Goal: Task Accomplishment & Management: Contribute content

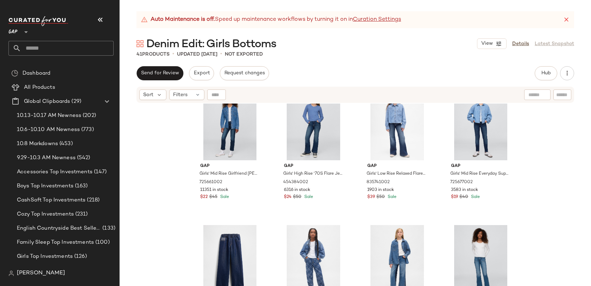
scroll to position [19, 0]
click at [546, 71] on span "Hub" at bounding box center [546, 73] width 10 height 6
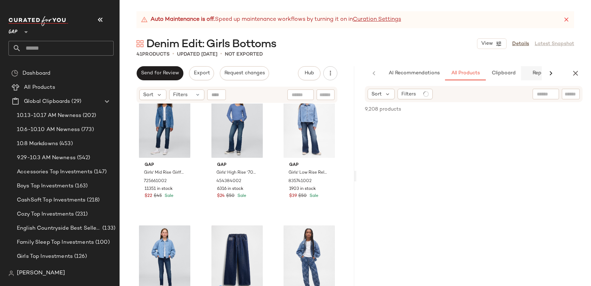
scroll to position [0, 20]
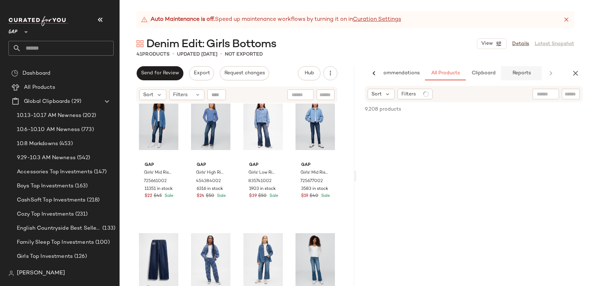
click at [518, 74] on span "Reports" at bounding box center [521, 73] width 19 height 6
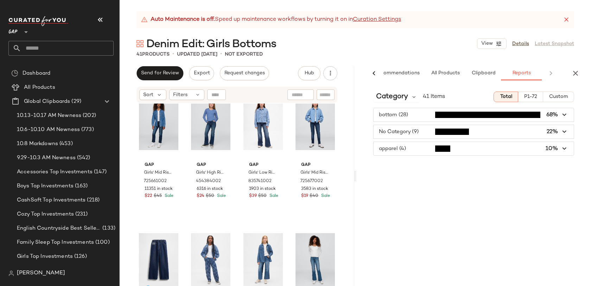
click at [415, 147] on span "button" at bounding box center [474, 148] width 200 height 13
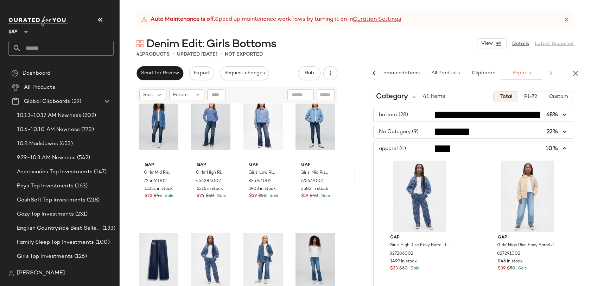
click at [425, 134] on span "button" at bounding box center [474, 131] width 200 height 13
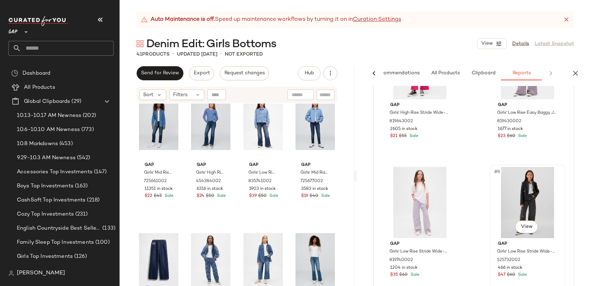
scroll to position [387, 0]
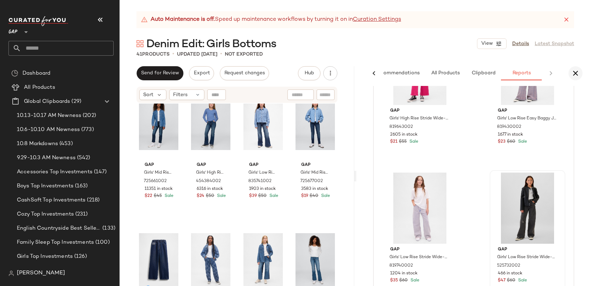
click at [575, 76] on icon "button" at bounding box center [575, 73] width 8 height 8
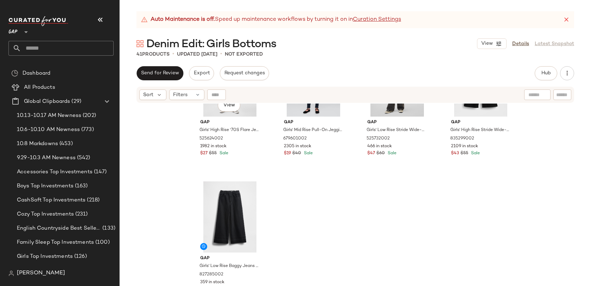
scroll to position [1295, 0]
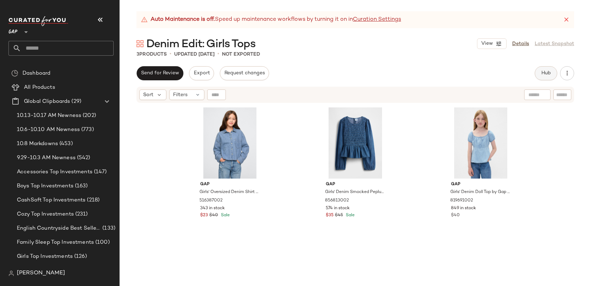
click at [546, 76] on span "Hub" at bounding box center [546, 73] width 10 height 6
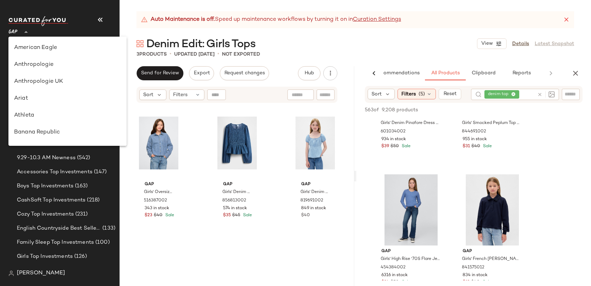
scroll to position [169, 0]
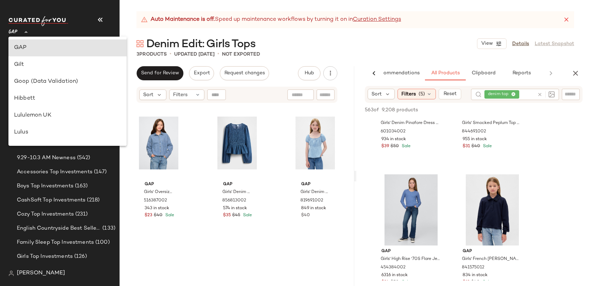
click at [16, 33] on span "GAP" at bounding box center [12, 30] width 9 height 13
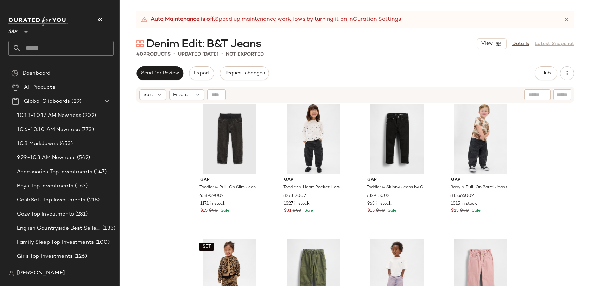
scroll to position [1160, 0]
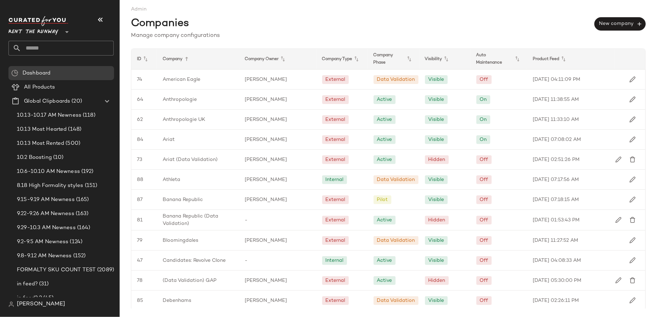
click at [55, 31] on span "Rent the Runway" at bounding box center [33, 30] width 50 height 13
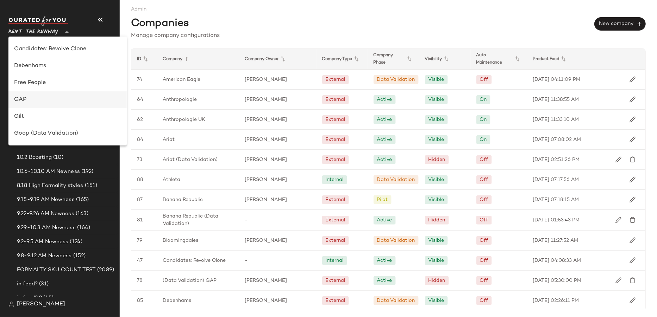
scroll to position [148, 0]
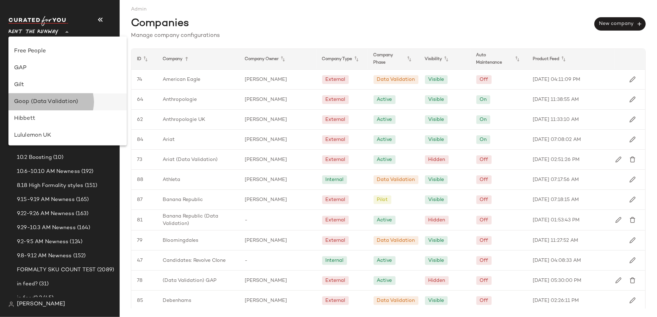
click at [54, 105] on div "Goop (Data Validation)" at bounding box center [67, 102] width 107 height 8
type input "**"
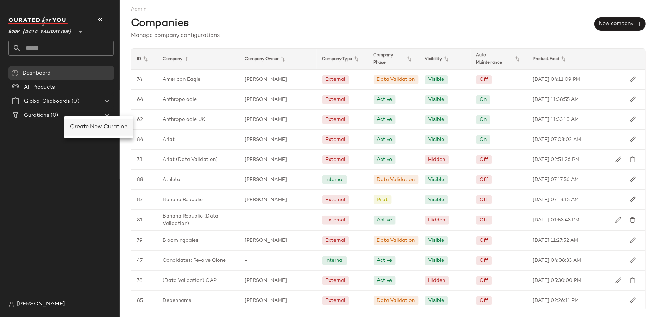
click at [107, 125] on span "Create New Curation" at bounding box center [98, 127] width 57 height 6
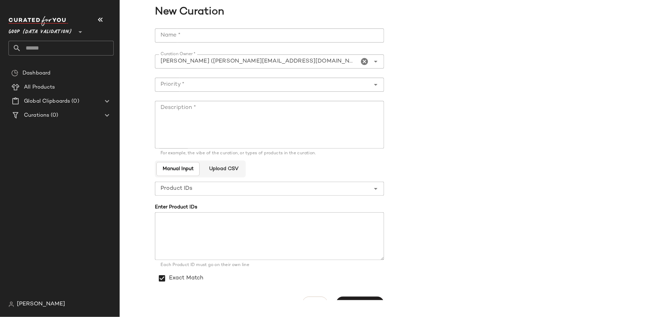
click at [272, 38] on input "Name *" at bounding box center [269, 35] width 229 height 14
type input "**********"
click at [247, 83] on input "Priority *" at bounding box center [262, 85] width 215 height 8
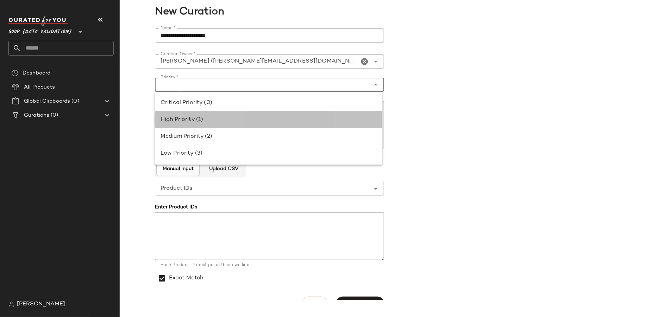
click at [242, 118] on div "High Priority (1)" at bounding box center [268, 120] width 216 height 8
type input "**********"
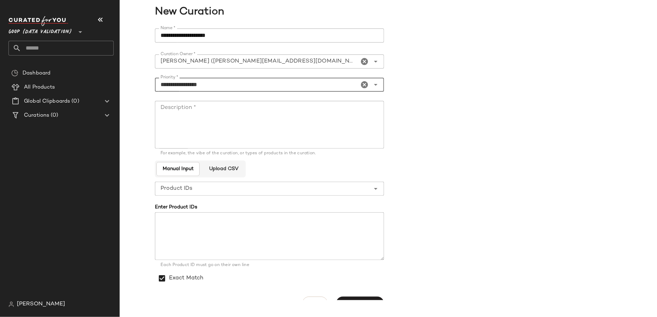
click at [238, 128] on textarea "Description *" at bounding box center [269, 125] width 229 height 48
click at [367, 298] on button "Create Curation" at bounding box center [360, 303] width 48 height 13
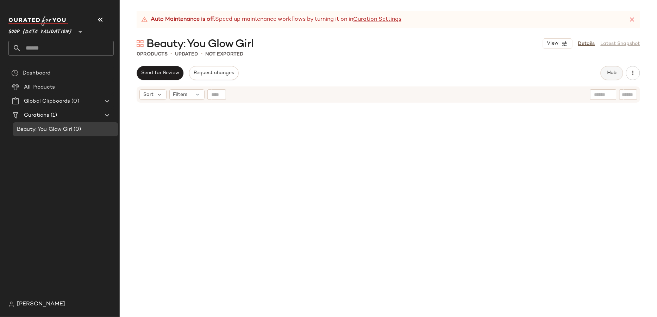
click at [608, 69] on button "Hub" at bounding box center [611, 73] width 23 height 14
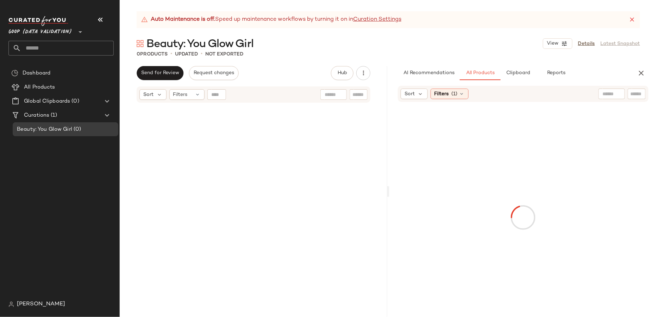
click at [638, 96] on input "text" at bounding box center [636, 93] width 12 height 7
type input "****"
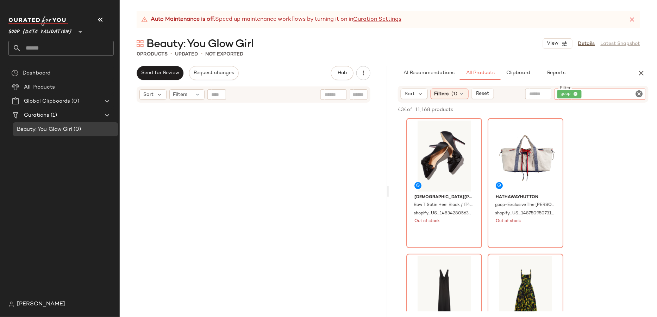
click at [640, 94] on icon "Clear Filter" at bounding box center [639, 94] width 8 height 8
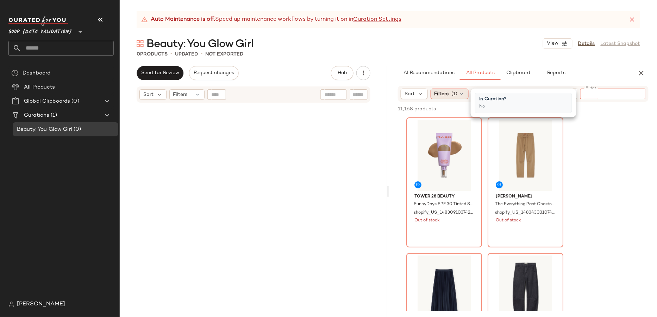
click at [446, 95] on span "Filters" at bounding box center [441, 93] width 14 height 7
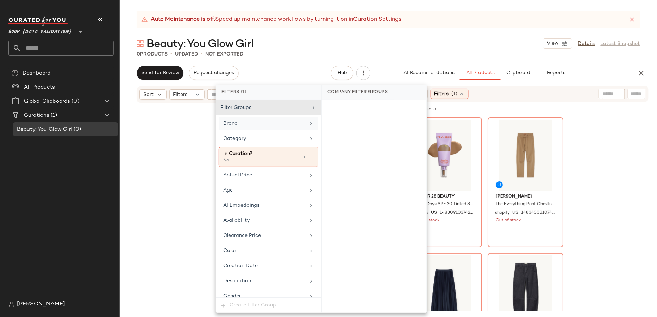
click at [274, 126] on div "Brand" at bounding box center [264, 123] width 82 height 7
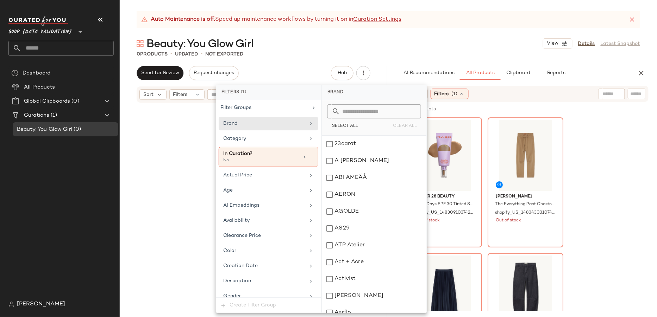
click at [354, 114] on input "text" at bounding box center [378, 111] width 77 height 14
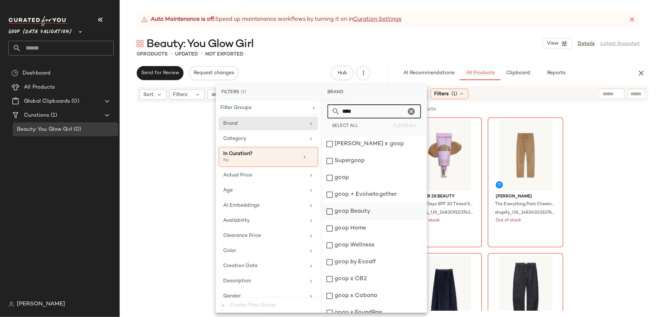
type input "****"
click at [356, 209] on div "goop Beauty" at bounding box center [374, 211] width 105 height 17
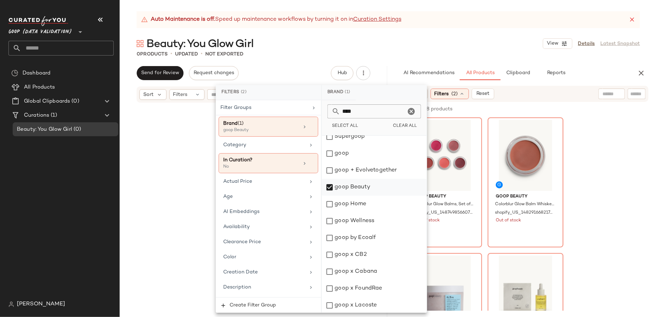
scroll to position [25, 0]
click at [382, 219] on div "goop Wellness" at bounding box center [374, 221] width 105 height 17
click at [357, 155] on div "goop" at bounding box center [374, 153] width 105 height 17
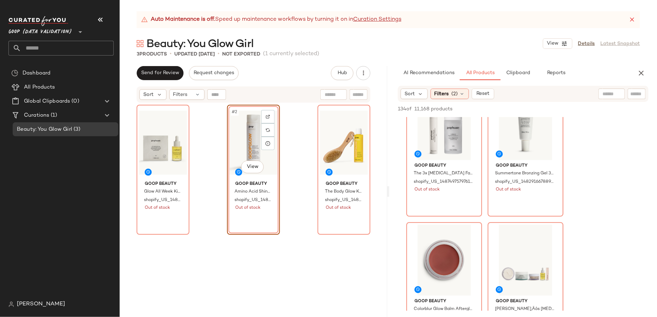
scroll to position [1798, 0]
click at [442, 93] on span "Filters" at bounding box center [441, 93] width 14 height 7
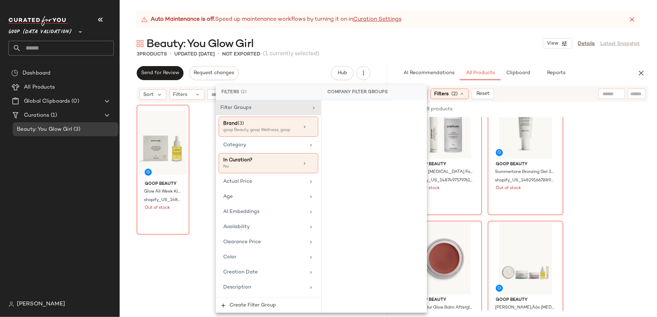
click at [639, 94] on input "text" at bounding box center [636, 93] width 12 height 7
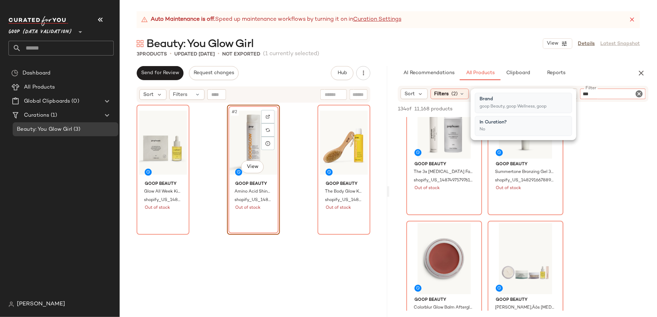
type input "****"
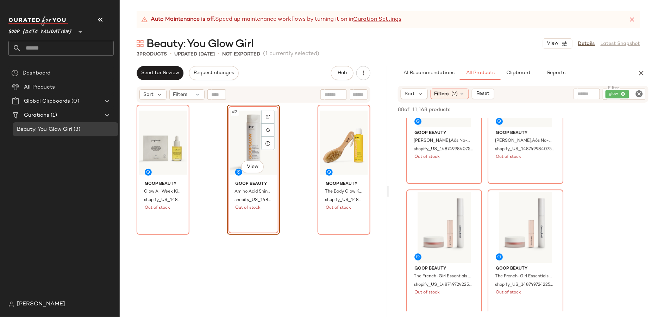
scroll to position [808, 0]
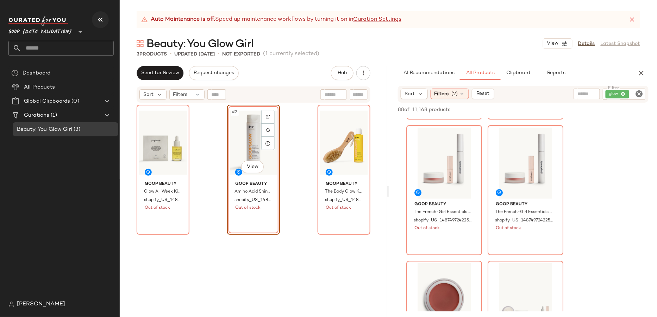
click at [101, 18] on icon "button" at bounding box center [100, 19] width 8 height 8
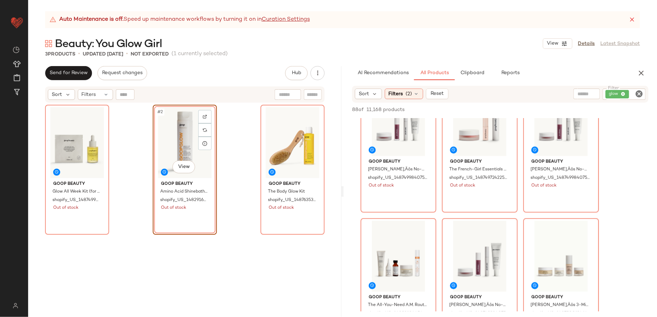
scroll to position [0, 0]
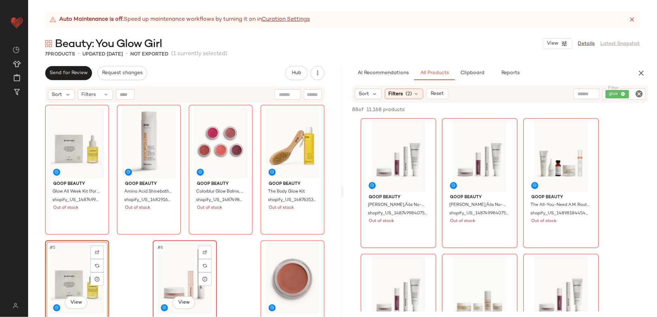
click at [176, 267] on div "#6 View" at bounding box center [184, 278] width 59 height 71
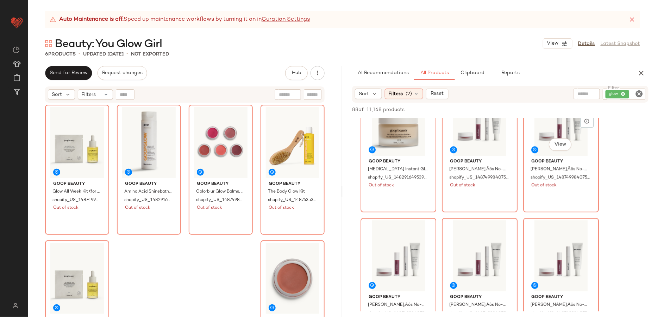
scroll to position [709, 0]
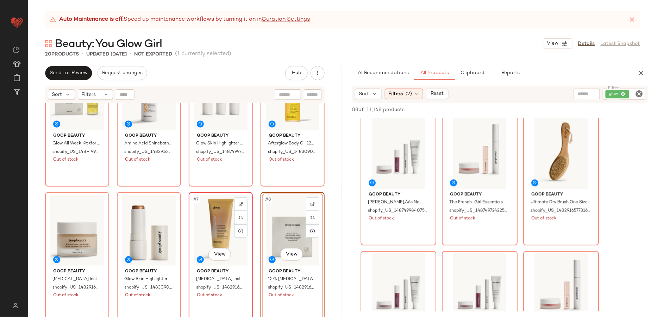
scroll to position [211, 0]
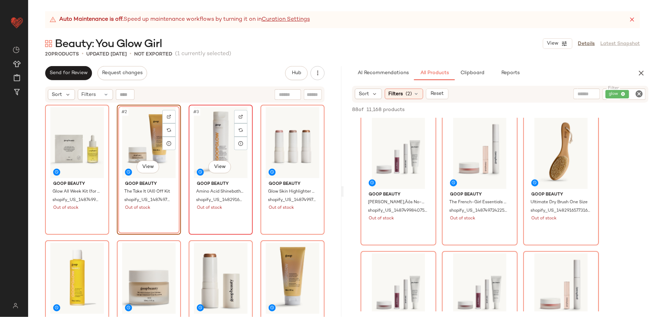
scroll to position [1, 0]
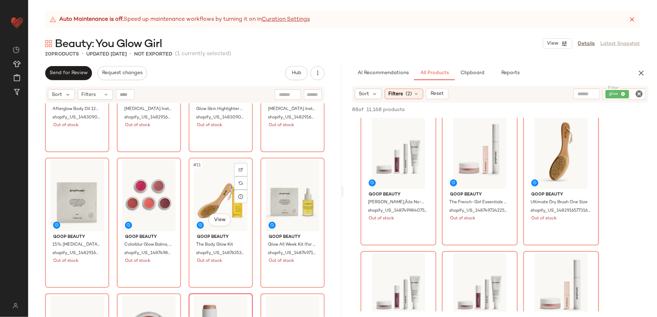
scroll to position [167, 0]
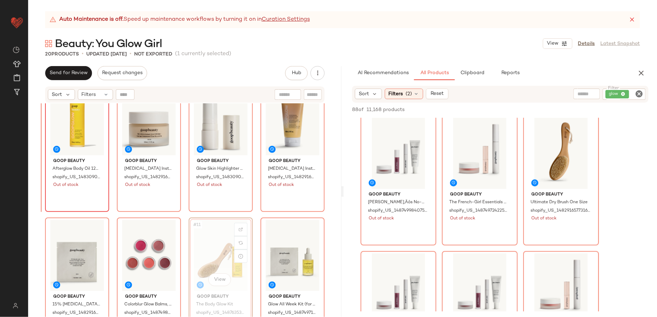
scroll to position [164, 0]
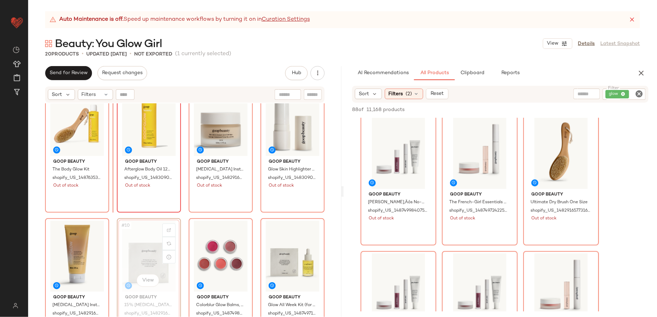
scroll to position [158, 0]
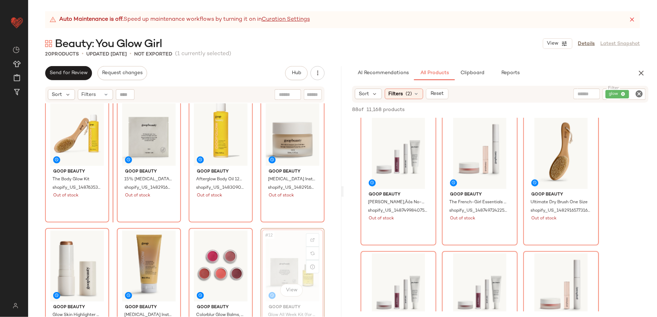
scroll to position [154, 0]
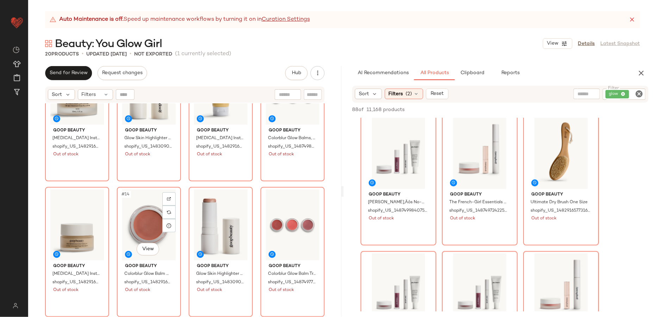
scroll to position [362, 0]
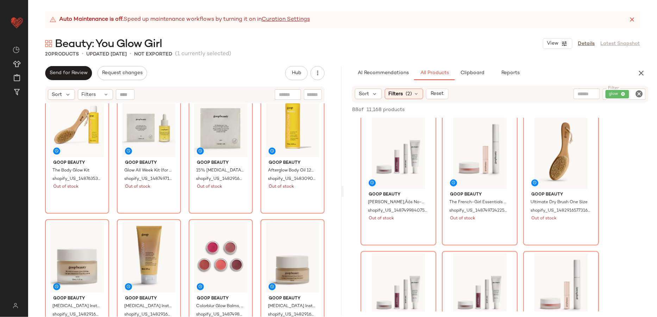
scroll to position [164, 0]
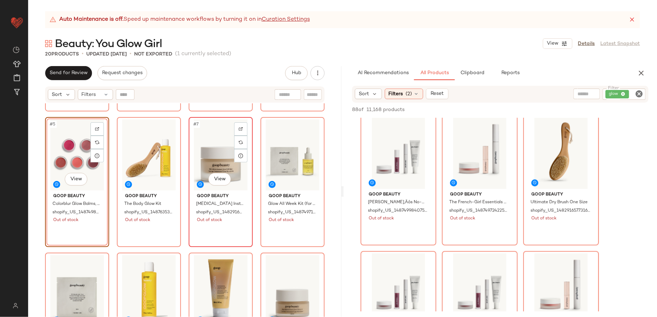
scroll to position [142, 0]
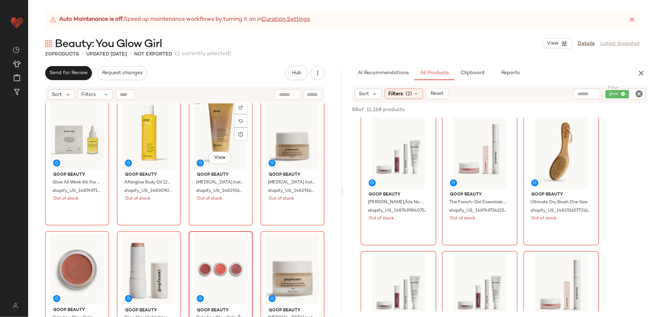
scroll to position [288, 0]
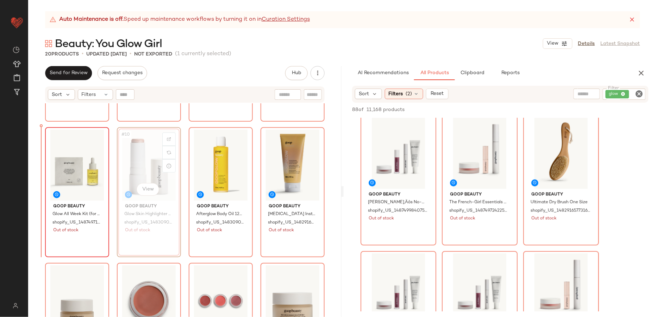
scroll to position [247, 0]
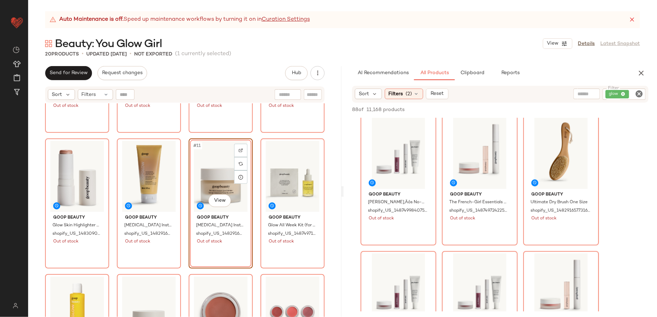
scroll to position [244, 0]
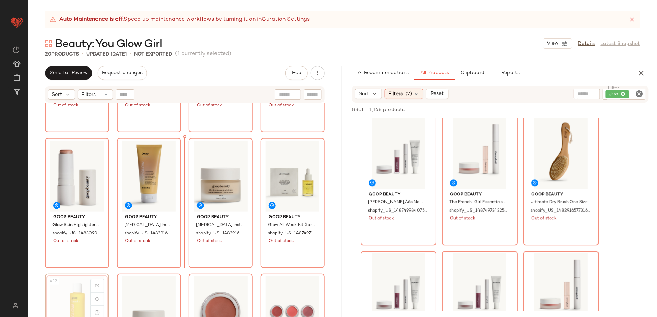
scroll to position [245, 0]
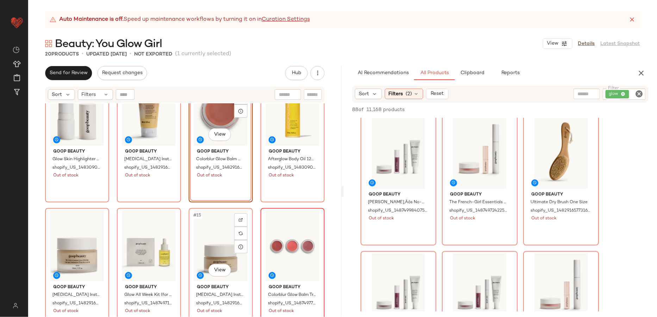
scroll to position [278, 0]
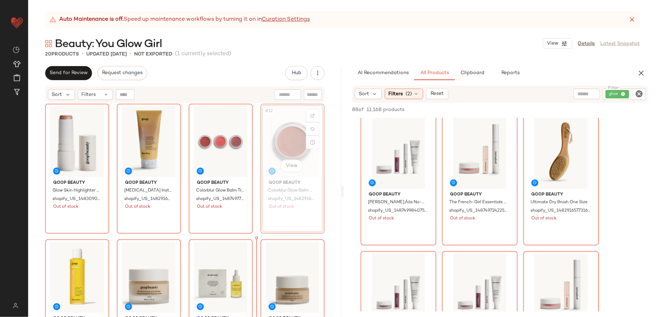
scroll to position [278, 0]
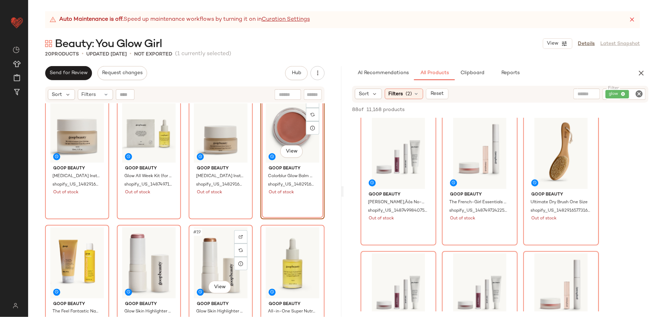
scroll to position [427, 0]
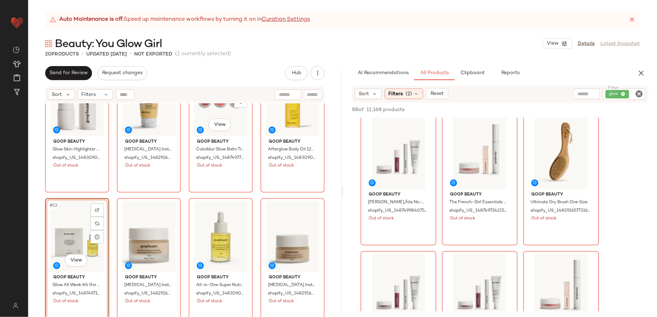
scroll to position [377, 0]
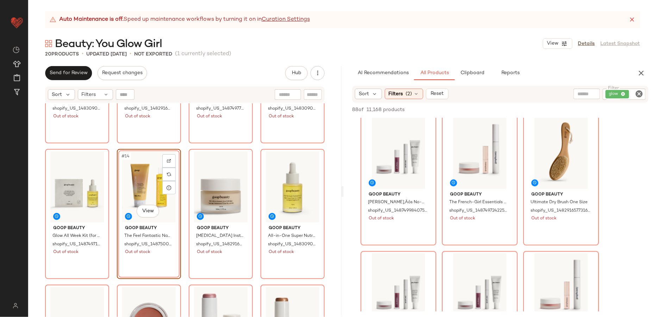
scroll to position [317, 0]
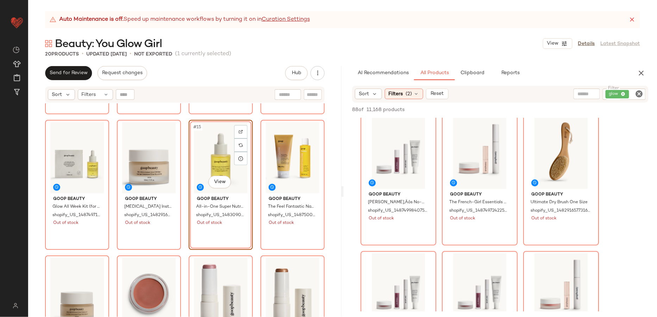
scroll to position [411, 0]
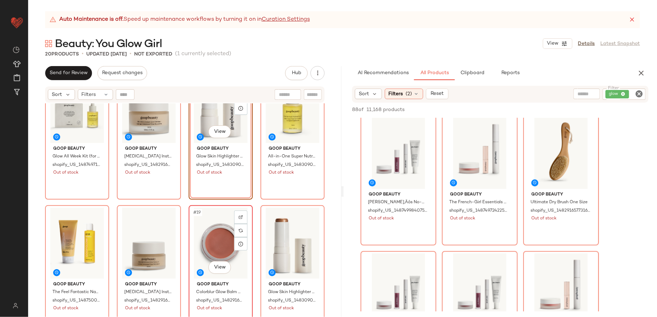
scroll to position [449, 0]
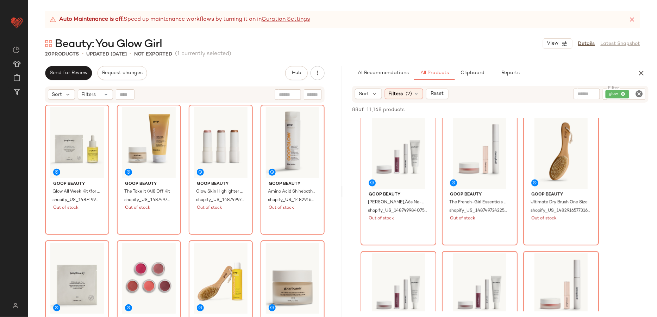
drag, startPoint x: 211, startPoint y: 232, endPoint x: 217, endPoint y: 4, distance: 227.7
click at [106, 128] on span "Create New Curation" at bounding box center [97, 128] width 57 height 6
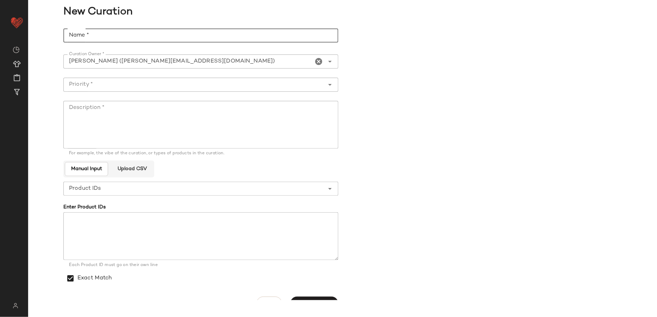
click at [239, 31] on input "Name *" at bounding box center [200, 35] width 275 height 14
type input "**********"
click at [114, 85] on input "Priority *" at bounding box center [193, 85] width 261 height 8
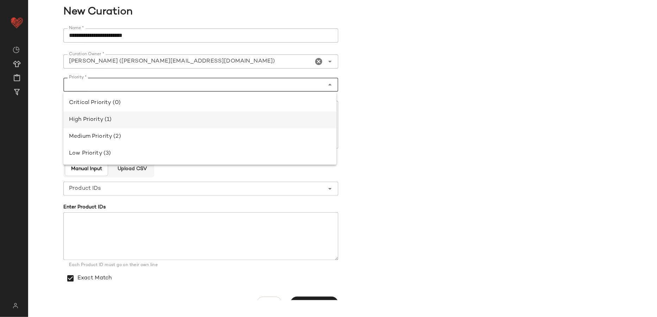
click at [121, 119] on div "High Priority (1)" at bounding box center [200, 120] width 262 height 8
type input "**********"
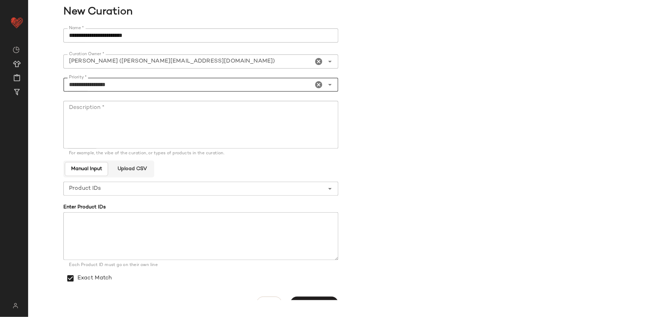
click at [121, 119] on textarea "Description *" at bounding box center [200, 125] width 275 height 48
click at [319, 300] on main "**********" at bounding box center [328, 158] width 657 height 317
click at [321, 298] on button "Create Curation" at bounding box center [314, 303] width 48 height 13
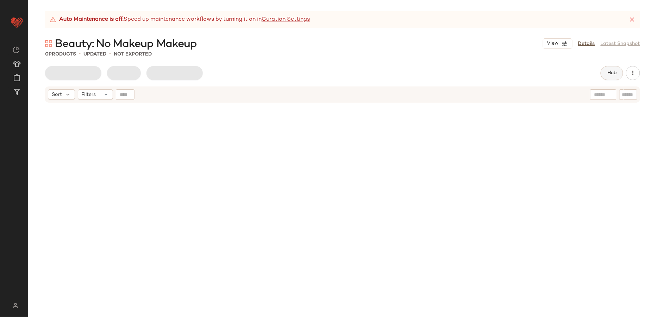
click at [605, 71] on button "Hub" at bounding box center [611, 73] width 23 height 14
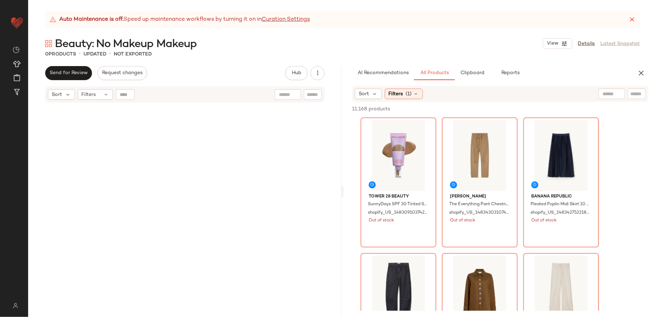
click at [636, 92] on input "text" at bounding box center [636, 93] width 12 height 7
type input "*********"
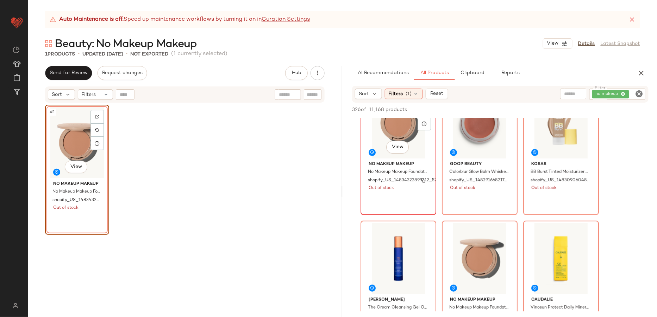
scroll to position [266, 0]
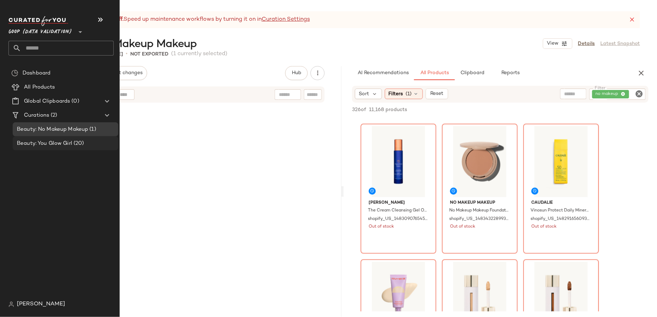
click at [59, 146] on span "Beauty: You Glow Girl" at bounding box center [44, 144] width 55 height 8
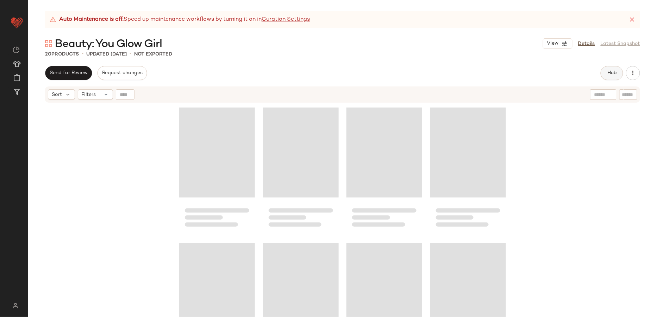
click at [611, 69] on button "Hub" at bounding box center [611, 73] width 23 height 14
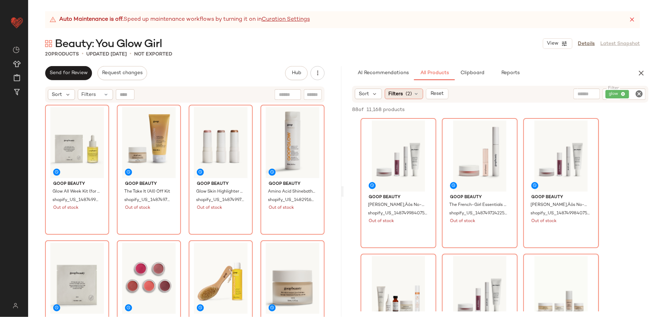
click at [406, 95] on span "(2)" at bounding box center [409, 93] width 6 height 7
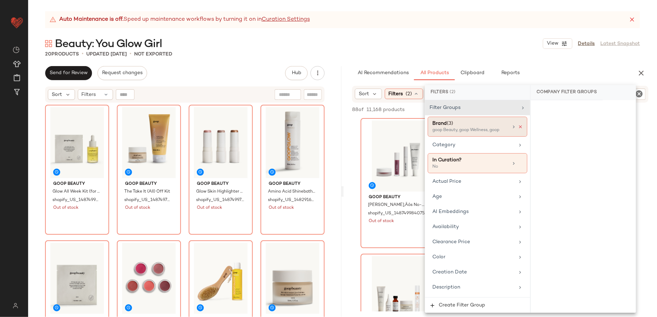
click at [520, 126] on icon at bounding box center [520, 127] width 5 height 5
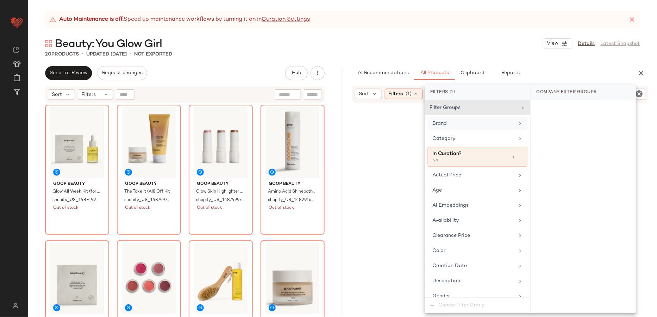
click at [556, 66] on div "AI Recommendations All Products Clipboard Reports" at bounding box center [489, 73] width 274 height 14
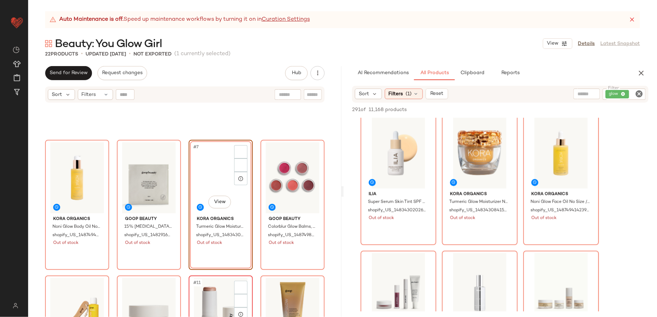
scroll to position [245, 0]
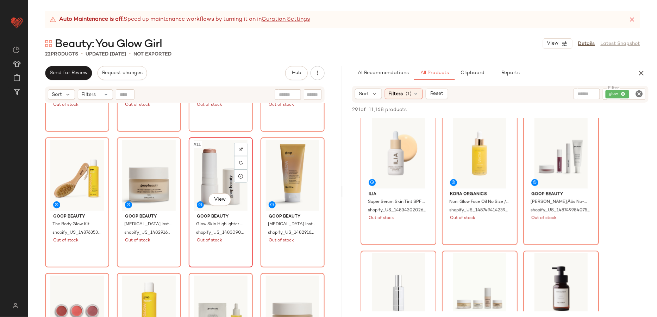
click at [214, 177] on div "#11 View" at bounding box center [220, 175] width 59 height 71
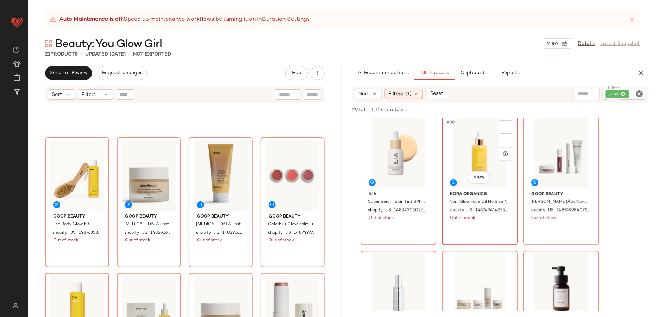
scroll to position [310, 0]
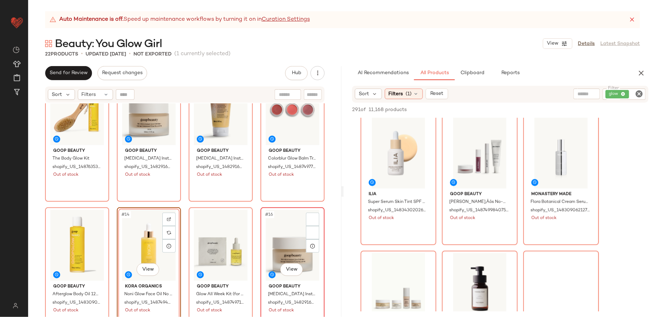
click at [273, 235] on div "#16 View" at bounding box center [292, 245] width 59 height 71
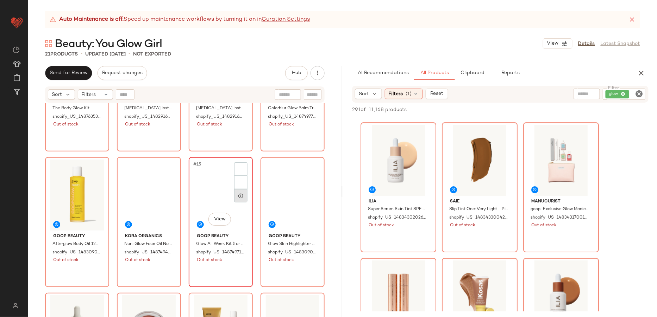
scroll to position [357, 0]
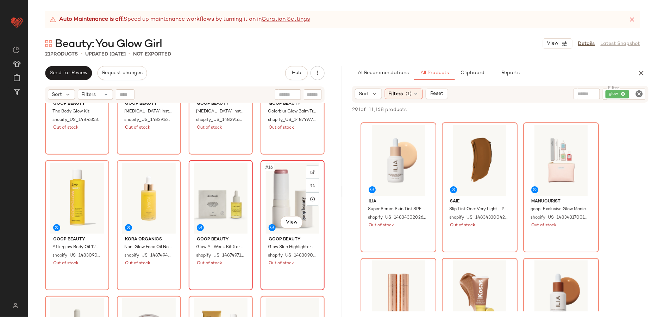
click at [271, 191] on div "#16 View" at bounding box center [292, 198] width 59 height 71
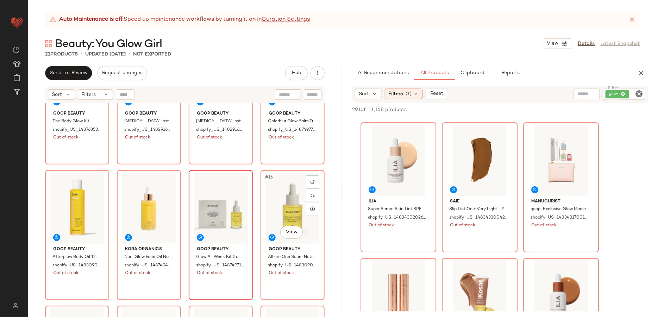
scroll to position [314, 0]
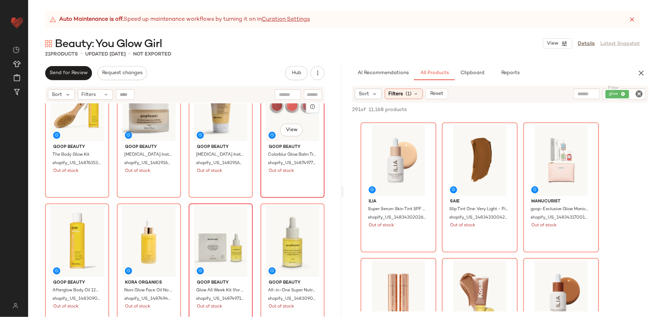
click at [284, 171] on span "Out of stock" at bounding box center [280, 171] width 25 height 6
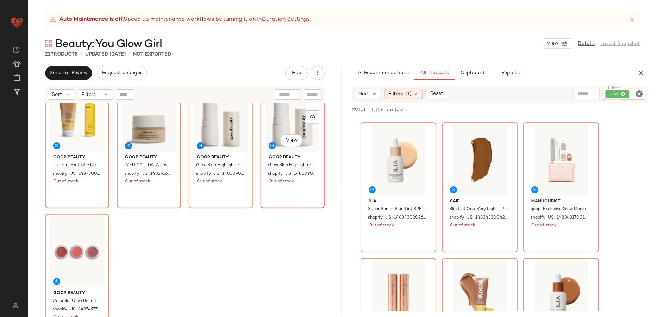
scroll to position [584, 0]
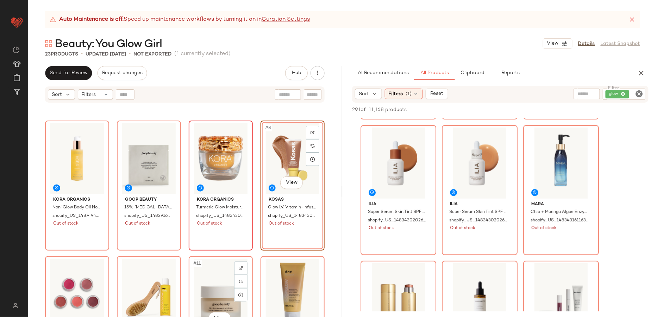
scroll to position [201, 0]
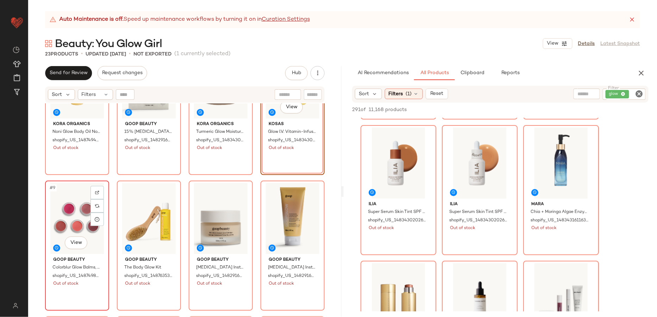
click at [72, 224] on div "#9 View" at bounding box center [76, 218] width 59 height 71
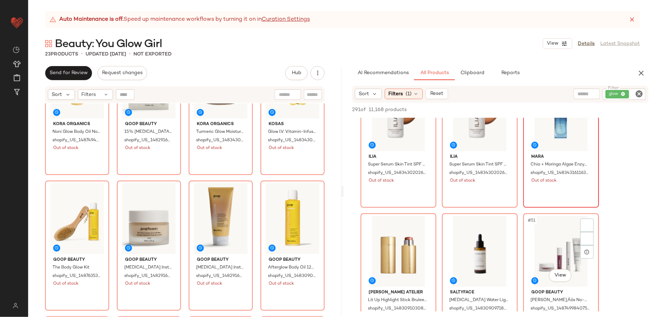
scroll to position [2149, 0]
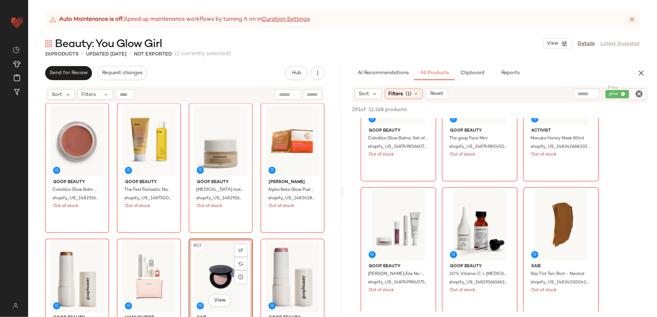
scroll to position [4418, 0]
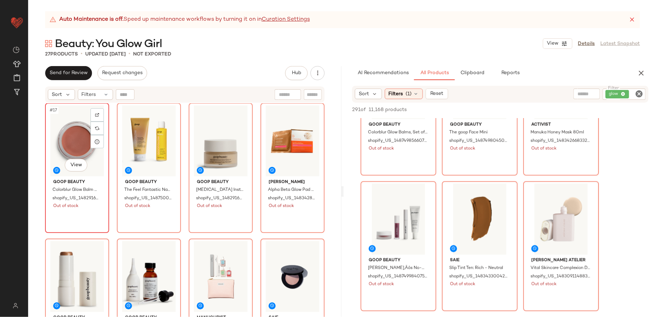
click at [79, 134] on div "#17 View" at bounding box center [76, 141] width 59 height 71
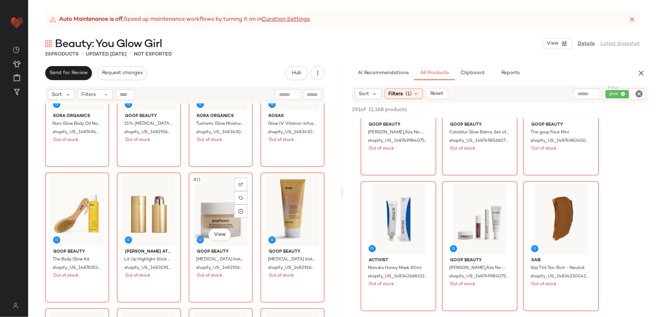
scroll to position [177, 0]
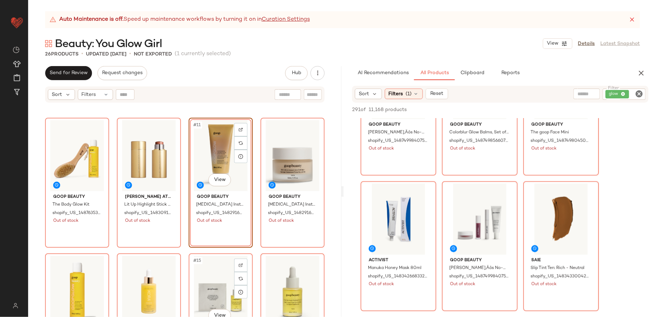
scroll to position [352, 0]
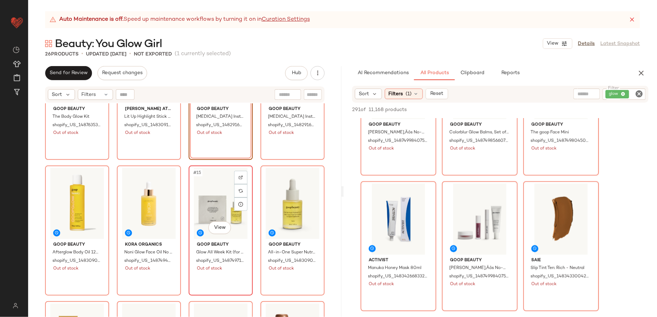
click at [212, 192] on div "#15 View" at bounding box center [220, 203] width 59 height 71
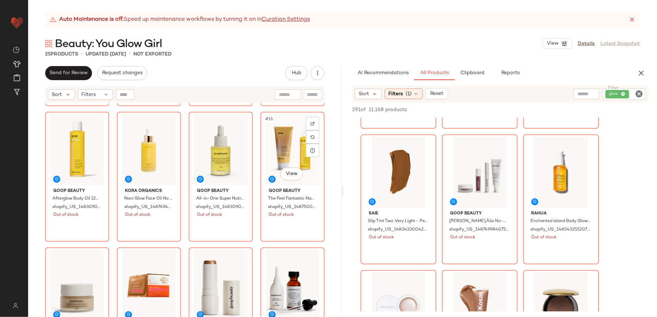
scroll to position [405, 0]
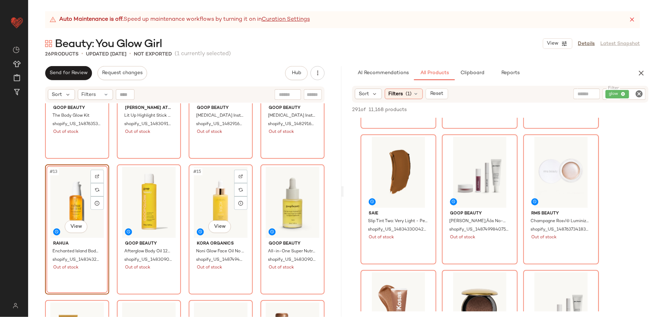
scroll to position [368, 0]
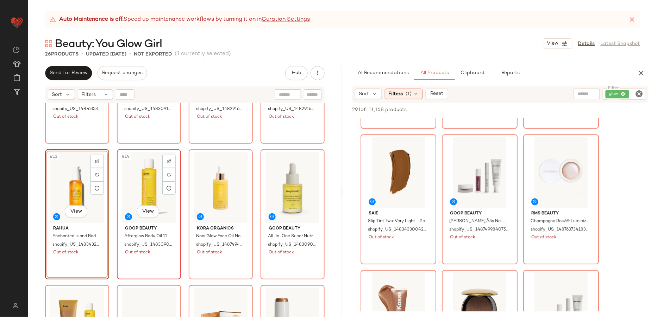
click at [141, 179] on div "#14 View" at bounding box center [148, 187] width 59 height 71
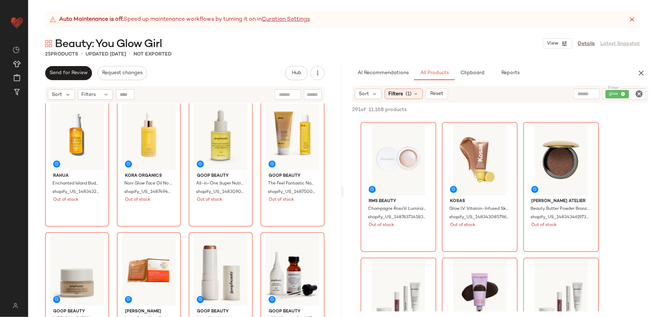
scroll to position [5837, 0]
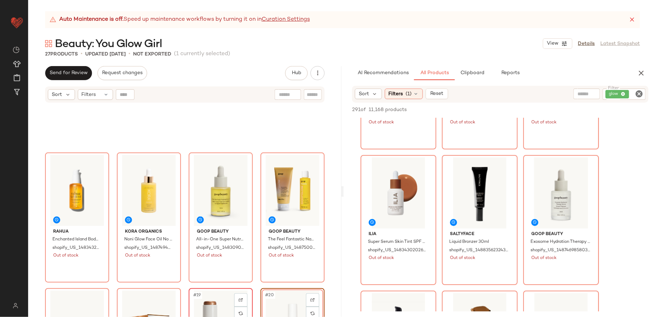
scroll to position [354, 0]
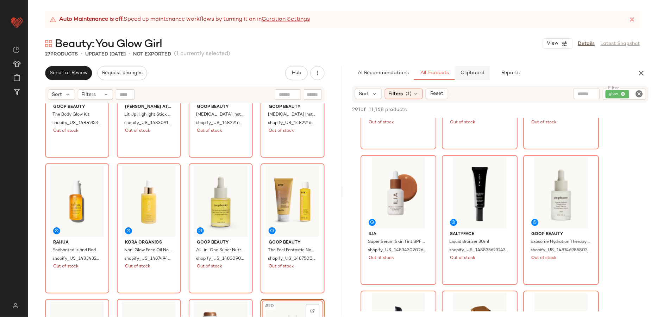
click at [470, 74] on span "Clipboard" at bounding box center [472, 73] width 24 height 6
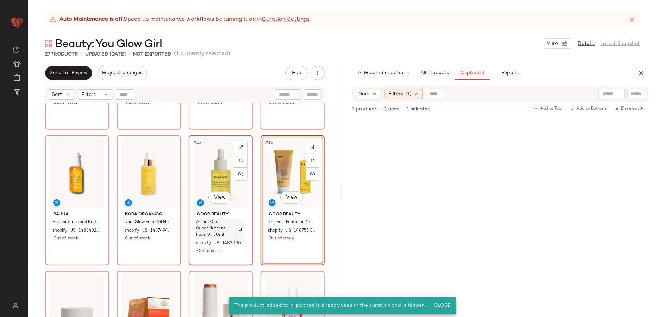
scroll to position [379, 0]
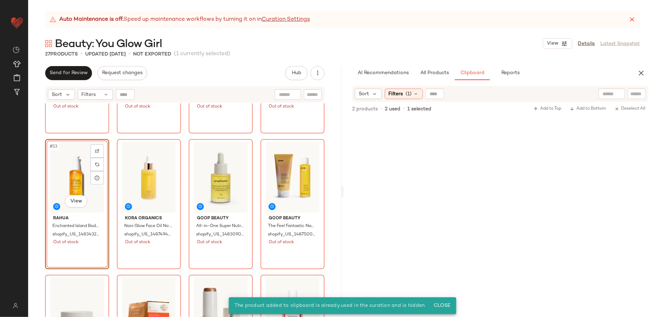
click at [113, 134] on div "goop Beauty The Body Glow Kit shopify_US_14876353134960_52505098092912 Out of s…" at bounding box center [184, 219] width 313 height 232
click at [63, 157] on div "#13 View" at bounding box center [76, 177] width 59 height 71
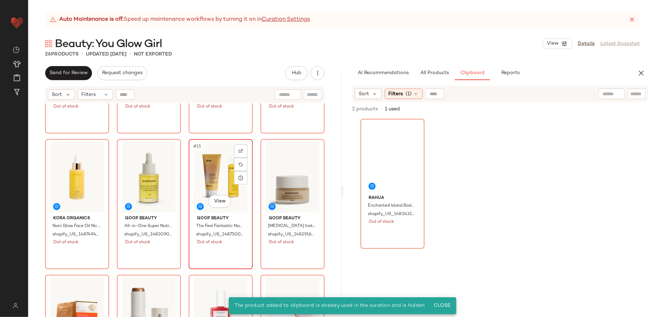
click at [207, 160] on div "#15 View" at bounding box center [220, 177] width 59 height 71
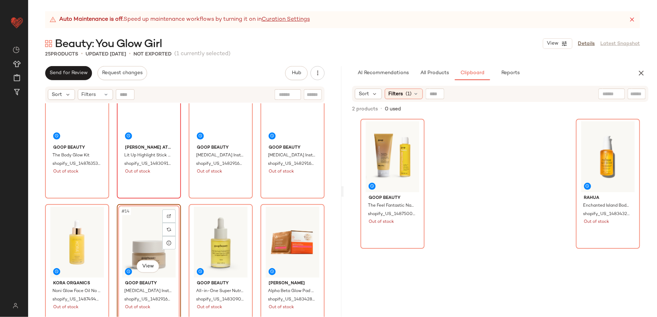
scroll to position [290, 0]
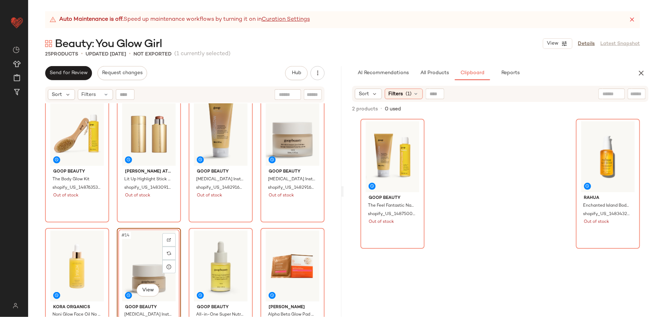
click at [146, 259] on div "#14 View" at bounding box center [148, 266] width 59 height 71
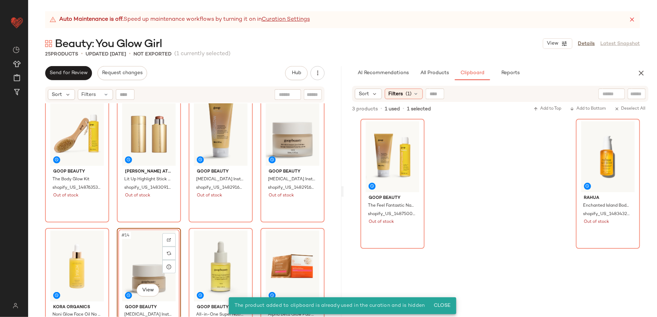
click at [133, 243] on div "#14 View" at bounding box center [148, 266] width 59 height 71
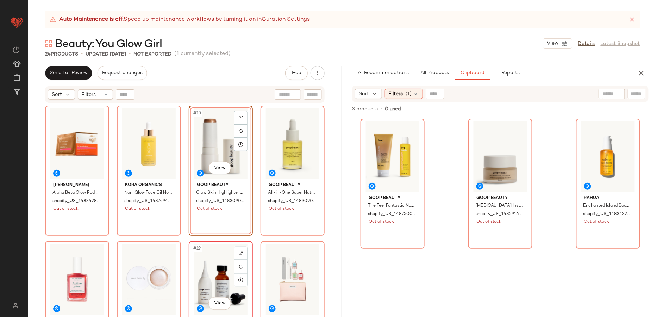
scroll to position [416, 0]
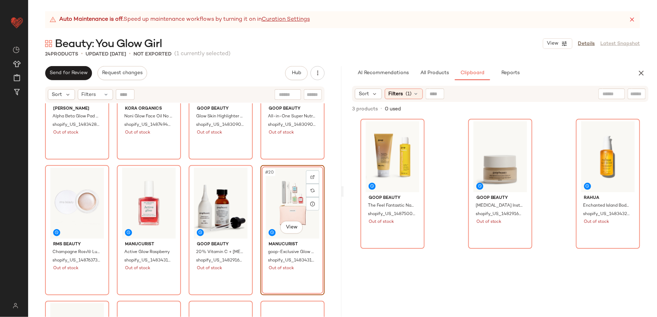
scroll to position [584, 0]
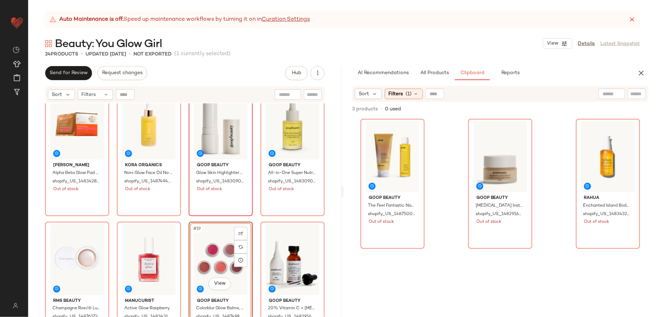
scroll to position [419, 0]
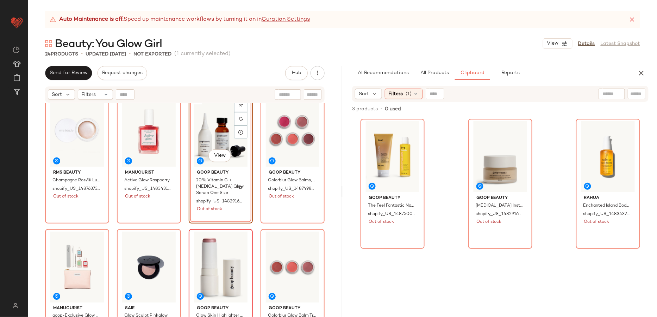
scroll to position [584, 0]
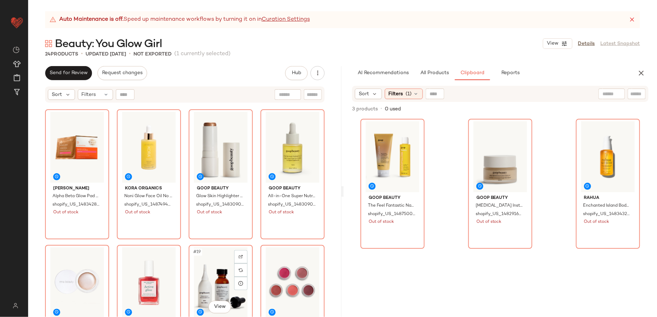
scroll to position [408, 0]
drag, startPoint x: 277, startPoint y: 256, endPoint x: 350, endPoint y: 5, distance: 262.1
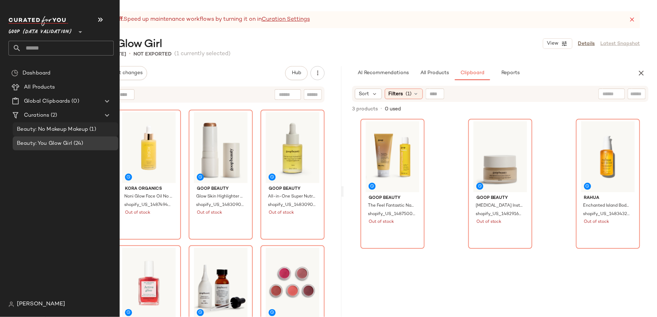
click at [58, 128] on span "Beauty: No Makeup Makeup" at bounding box center [52, 130] width 71 height 8
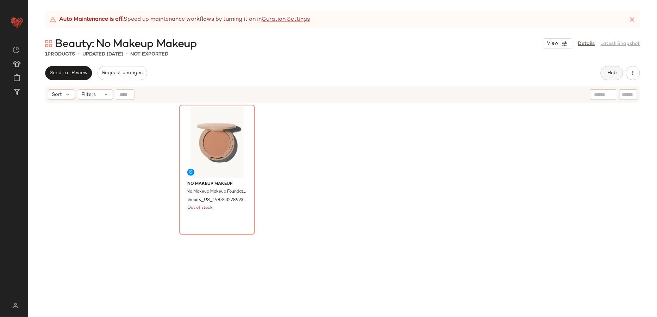
click at [615, 70] on button "Hub" at bounding box center [611, 73] width 23 height 14
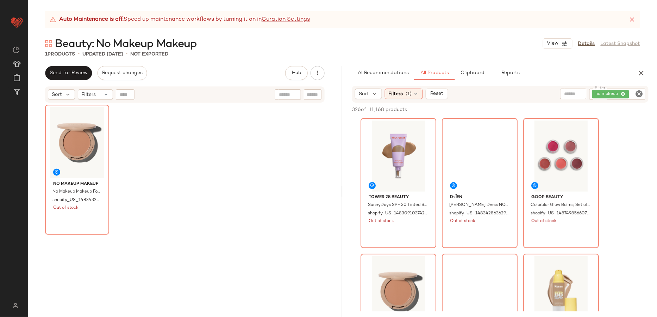
click at [640, 93] on icon "Clear Filter" at bounding box center [639, 94] width 8 height 8
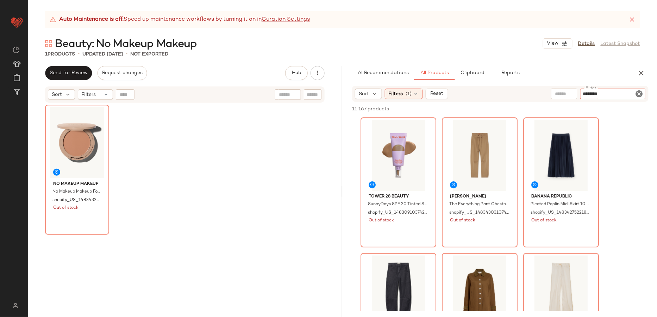
type input "*********"
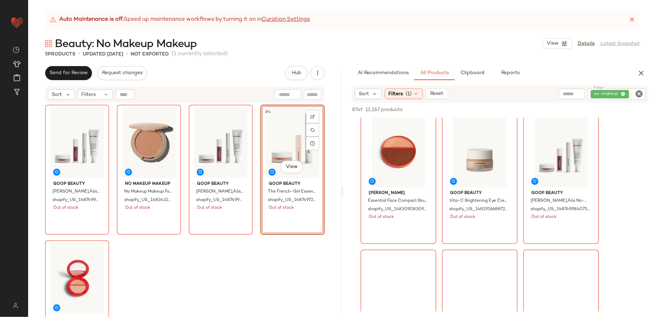
scroll to position [839, 0]
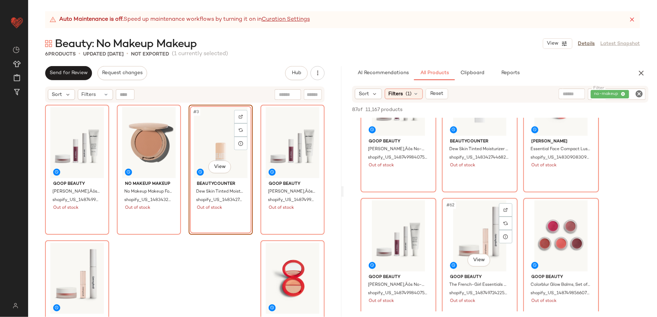
scroll to position [2641, 0]
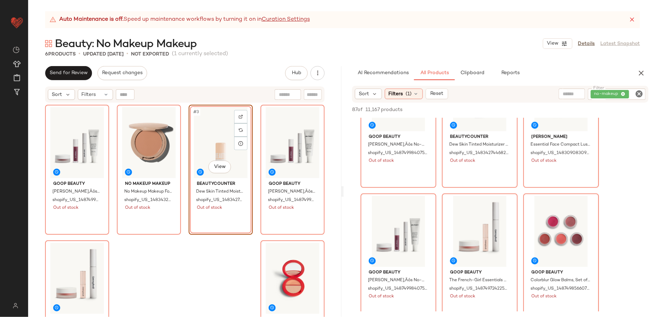
drag, startPoint x: 501, startPoint y: 180, endPoint x: 330, endPoint y: 5, distance: 244.6
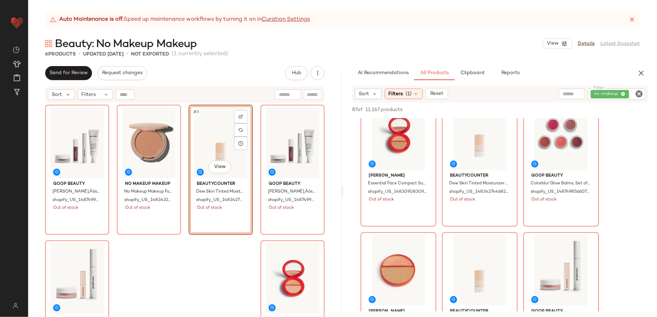
scroll to position [2317, 0]
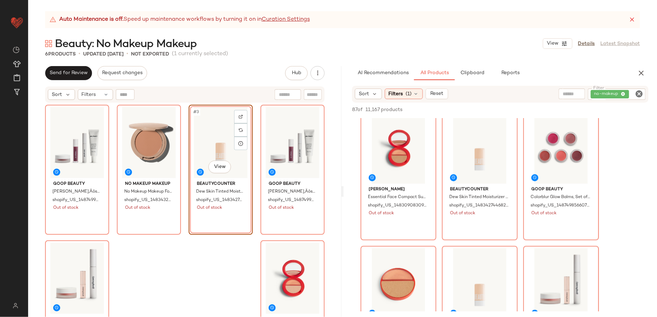
click at [640, 95] on icon "Clear Filter" at bounding box center [639, 94] width 8 height 8
click at [569, 95] on input "text" at bounding box center [564, 93] width 18 height 7
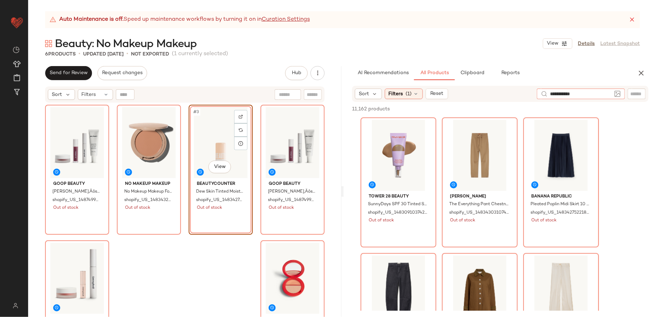
type input "**********"
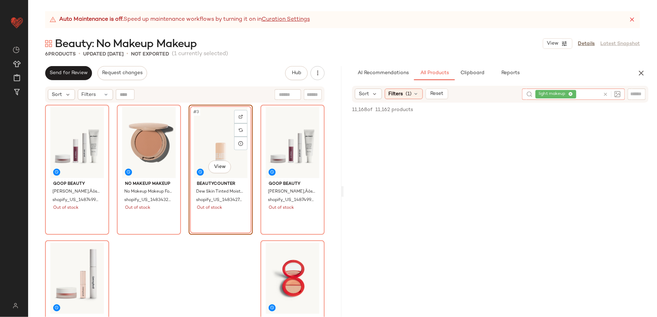
click at [606, 93] on icon at bounding box center [605, 94] width 5 height 5
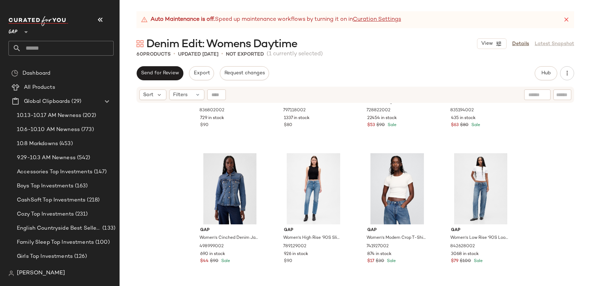
scroll to position [682, 0]
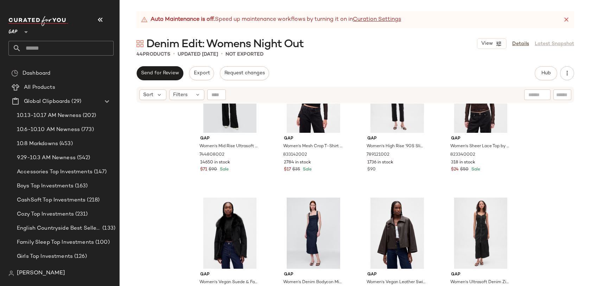
scroll to position [1295, 0]
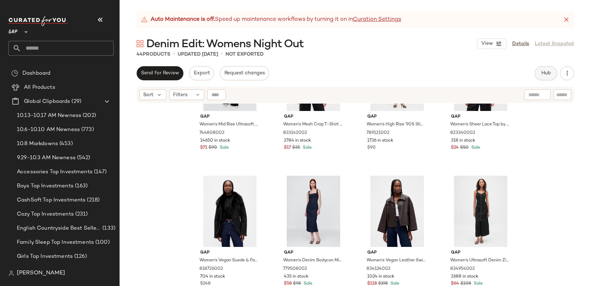
click at [546, 74] on span "Hub" at bounding box center [546, 73] width 10 height 6
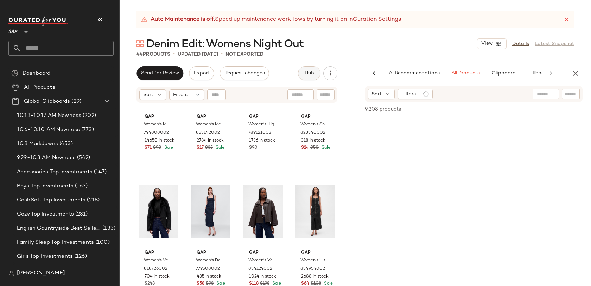
scroll to position [0, 20]
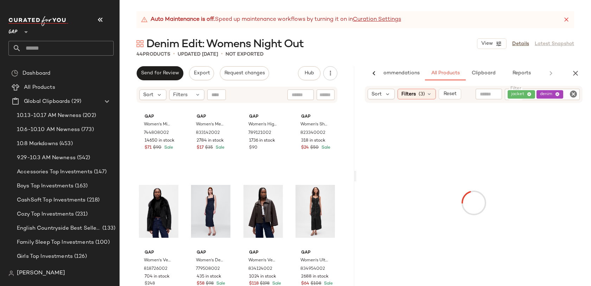
click at [553, 90] on span "denim" at bounding box center [550, 94] width 27 height 8
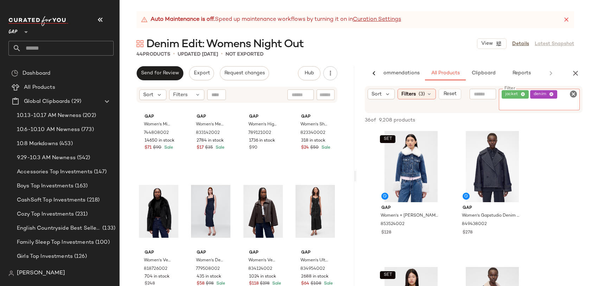
click at [573, 93] on icon "Clear Filter" at bounding box center [573, 94] width 8 height 8
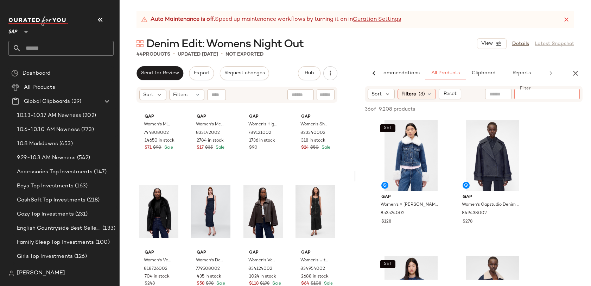
click at [494, 95] on input "text" at bounding box center [498, 93] width 18 height 7
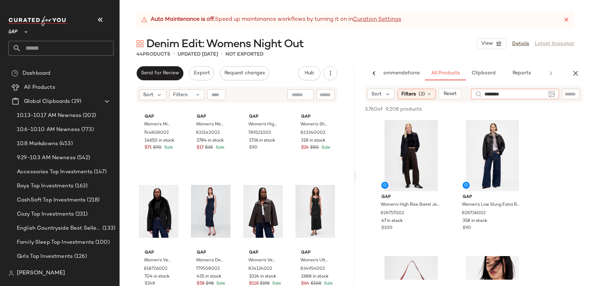
type input "*********"
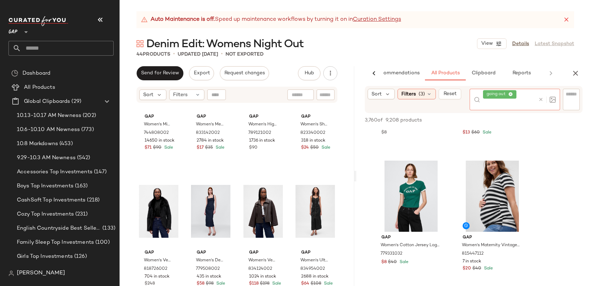
scroll to position [442, 0]
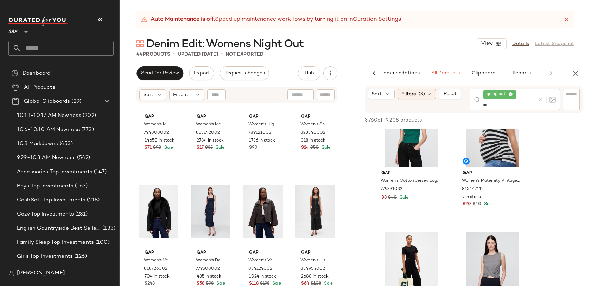
type input "***"
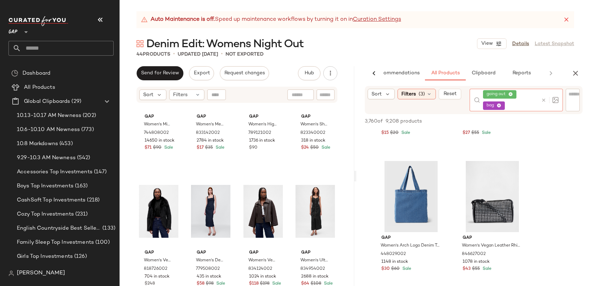
scroll to position [806, 0]
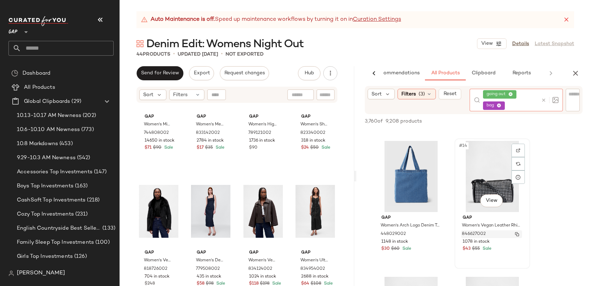
click at [517, 233] on img "button" at bounding box center [517, 234] width 4 height 4
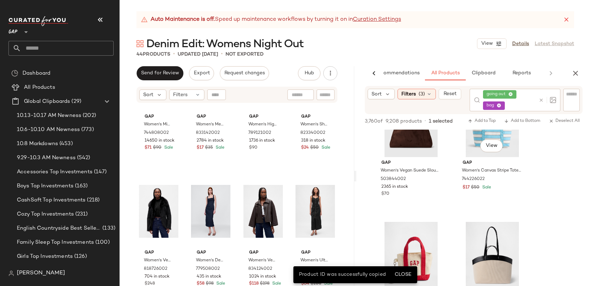
scroll to position [989, 0]
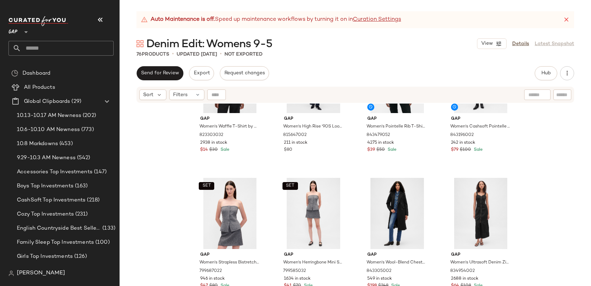
scroll to position [2382, 0]
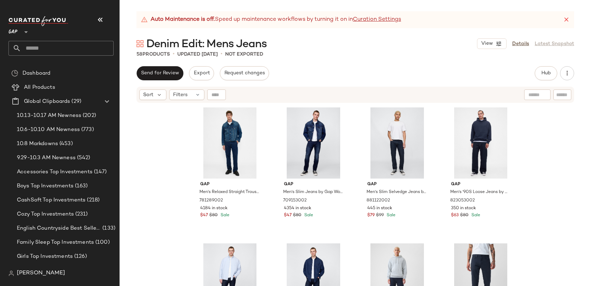
click at [6, 9] on nav "GAP ** Dashboard All Products Global Clipboards (29) 10.13-10.17 AM Newness (20…" at bounding box center [60, 143] width 120 height 286
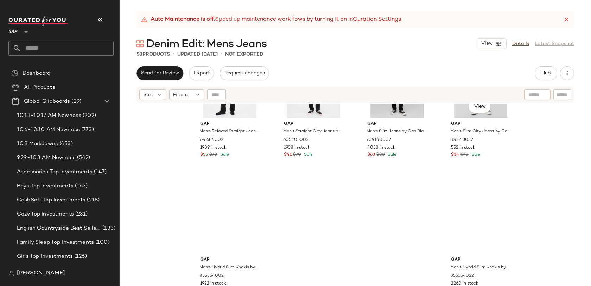
scroll to position [1839, 0]
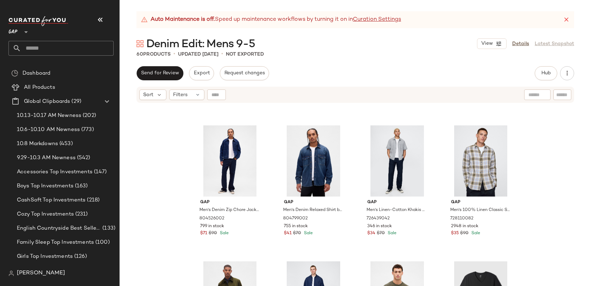
scroll to position [557, 0]
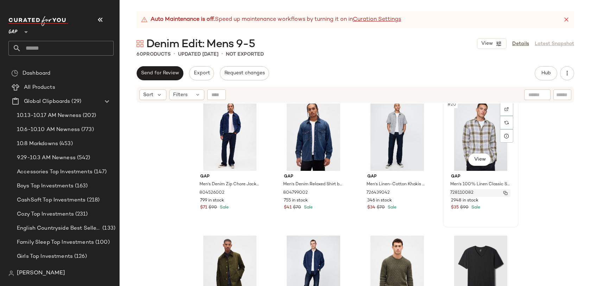
click at [505, 192] on img "button" at bounding box center [505, 193] width 4 height 4
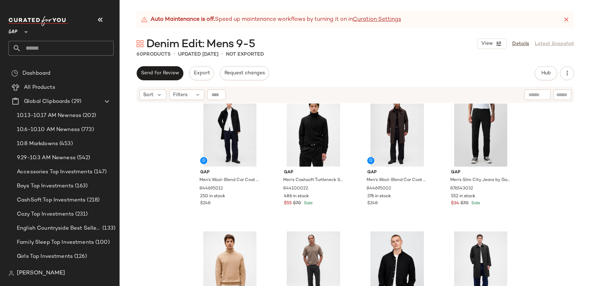
scroll to position [0, 0]
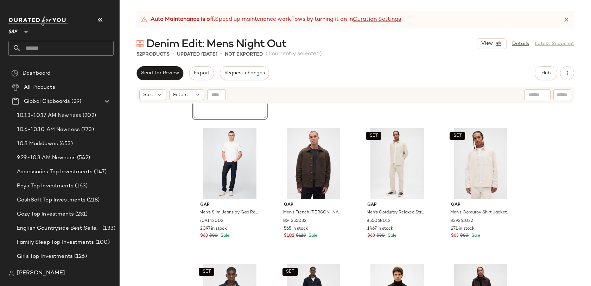
scroll to position [223, 0]
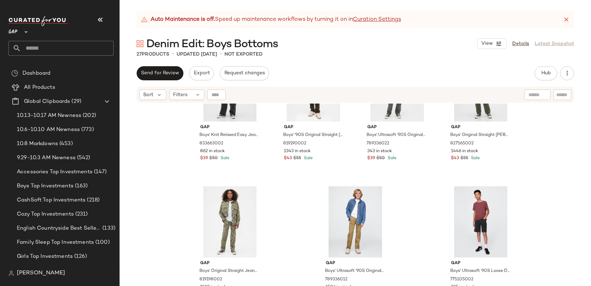
scroll to position [752, 0]
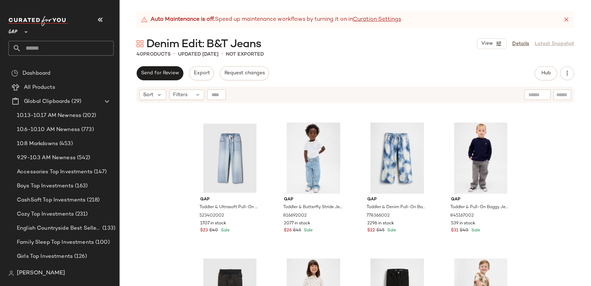
scroll to position [967, 0]
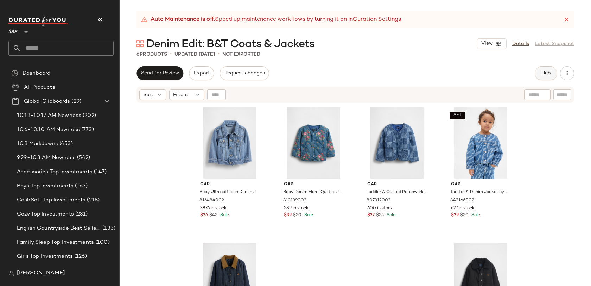
click at [543, 73] on span "Hub" at bounding box center [546, 73] width 10 height 6
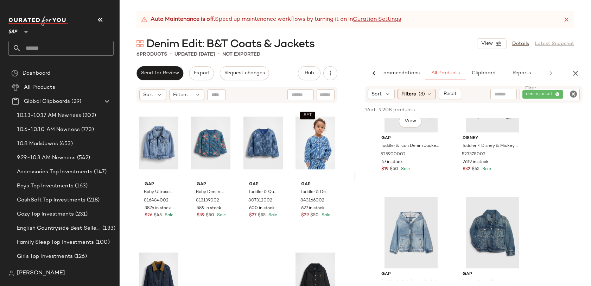
scroll to position [363, 0]
